Goal: Transaction & Acquisition: Purchase product/service

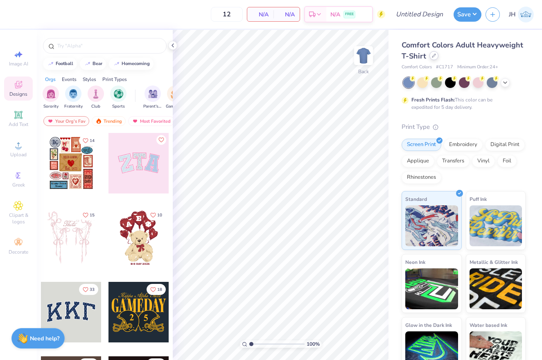
click at [435, 58] on div at bounding box center [434, 55] width 9 height 9
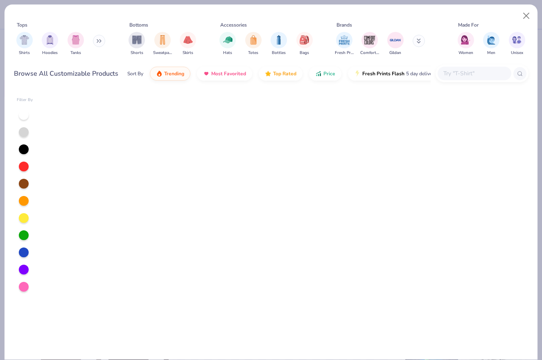
scroll to position [148, 0]
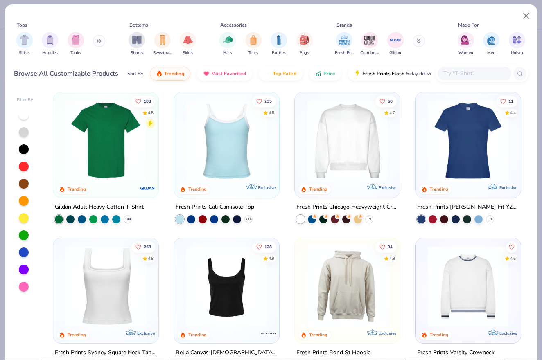
click at [97, 43] on button at bounding box center [99, 41] width 12 height 12
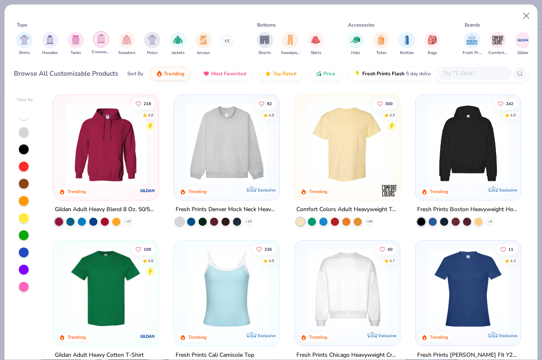
scroll to position [0, 0]
click at [101, 43] on img "filter for Crewnecks" at bounding box center [101, 38] width 9 height 9
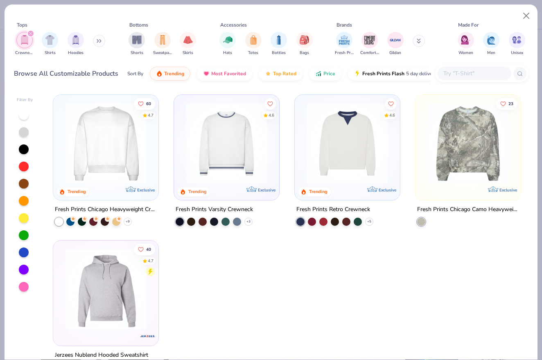
click at [102, 43] on button at bounding box center [99, 41] width 12 height 12
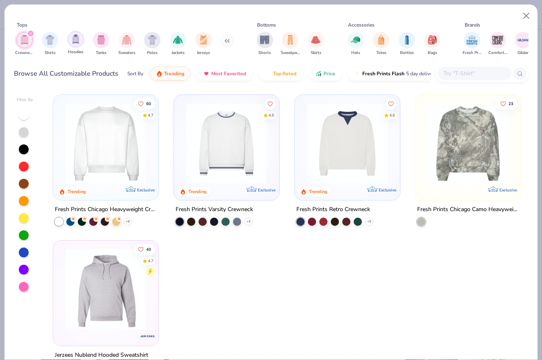
click at [82, 45] on div "filter for Hoodies" at bounding box center [76, 39] width 16 height 16
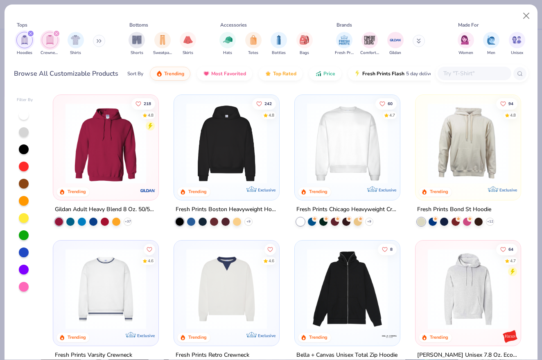
click at [29, 32] on div "filter for Hoodies" at bounding box center [30, 33] width 7 height 7
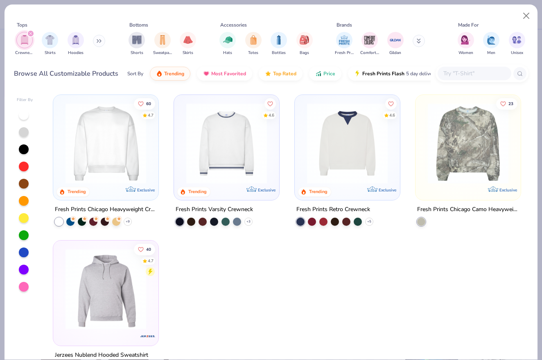
click at [96, 43] on button at bounding box center [99, 41] width 12 height 12
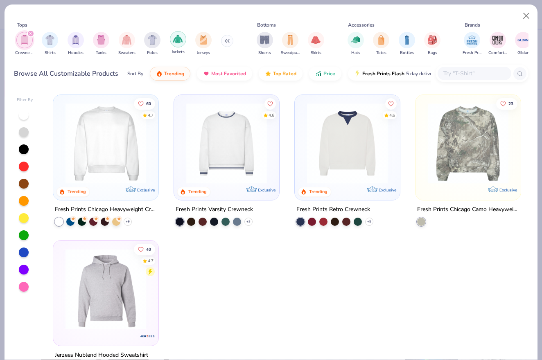
click at [179, 41] on img "filter for Jackets" at bounding box center [177, 38] width 9 height 9
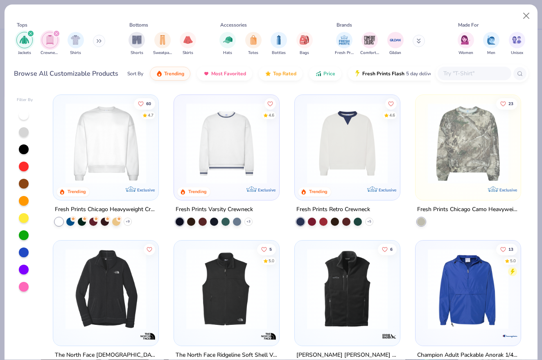
click at [28, 33] on div "filter for Jackets" at bounding box center [30, 33] width 7 height 7
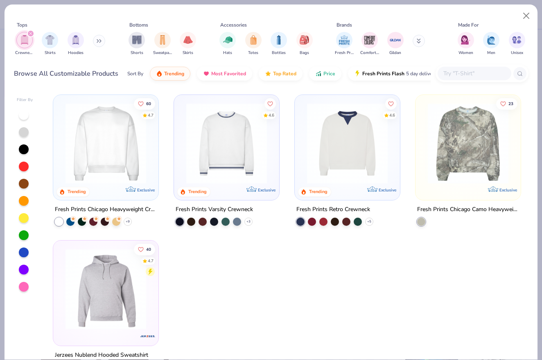
click at [30, 34] on icon "filter for Crewnecks" at bounding box center [30, 33] width 3 height 3
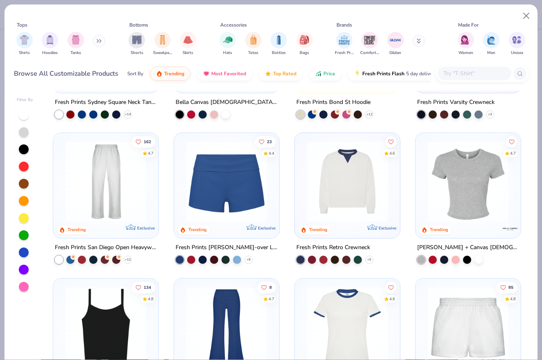
scroll to position [399, 0]
click at [469, 68] on div at bounding box center [475, 74] width 74 height 14
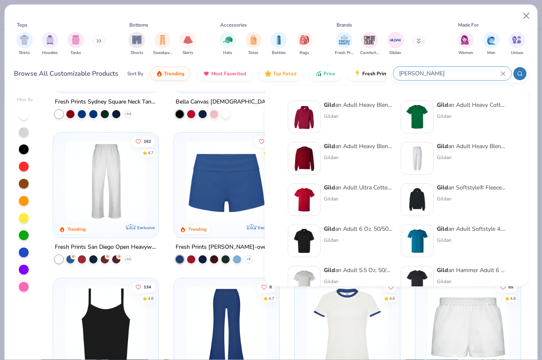
type input "gildan"
